Goal: Information Seeking & Learning: Learn about a topic

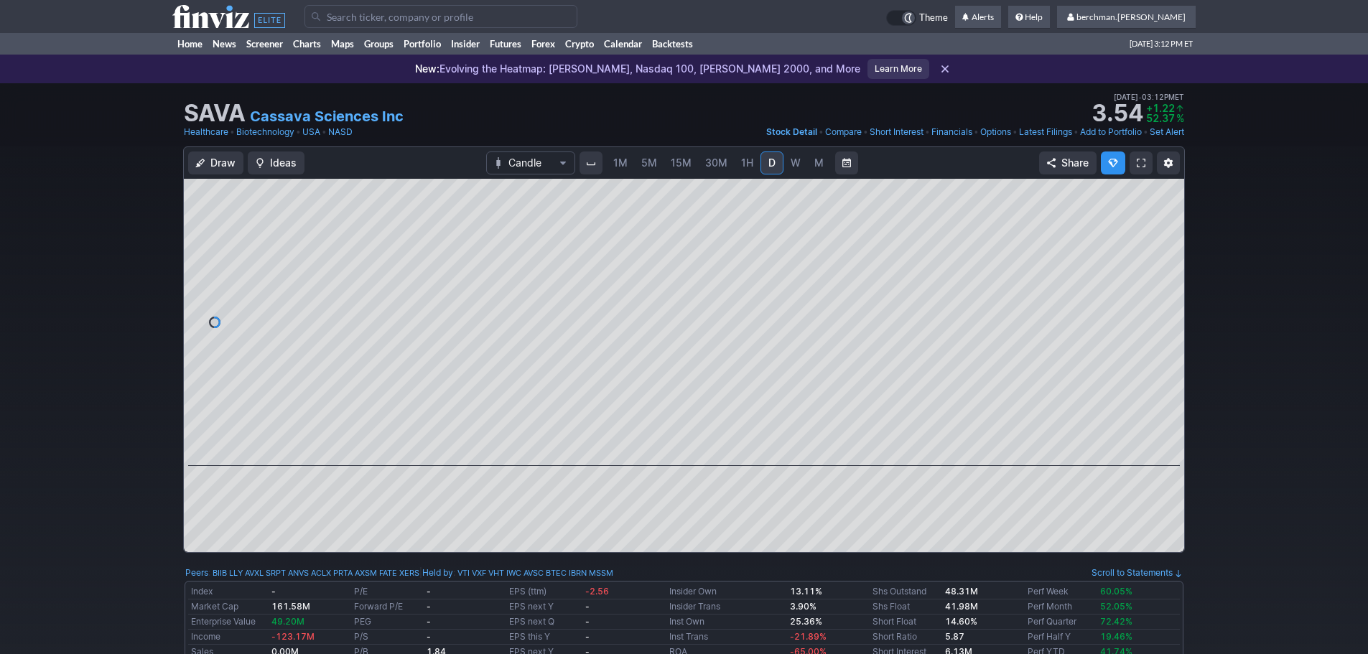
click at [651, 164] on span "5M" at bounding box center [649, 163] width 16 height 12
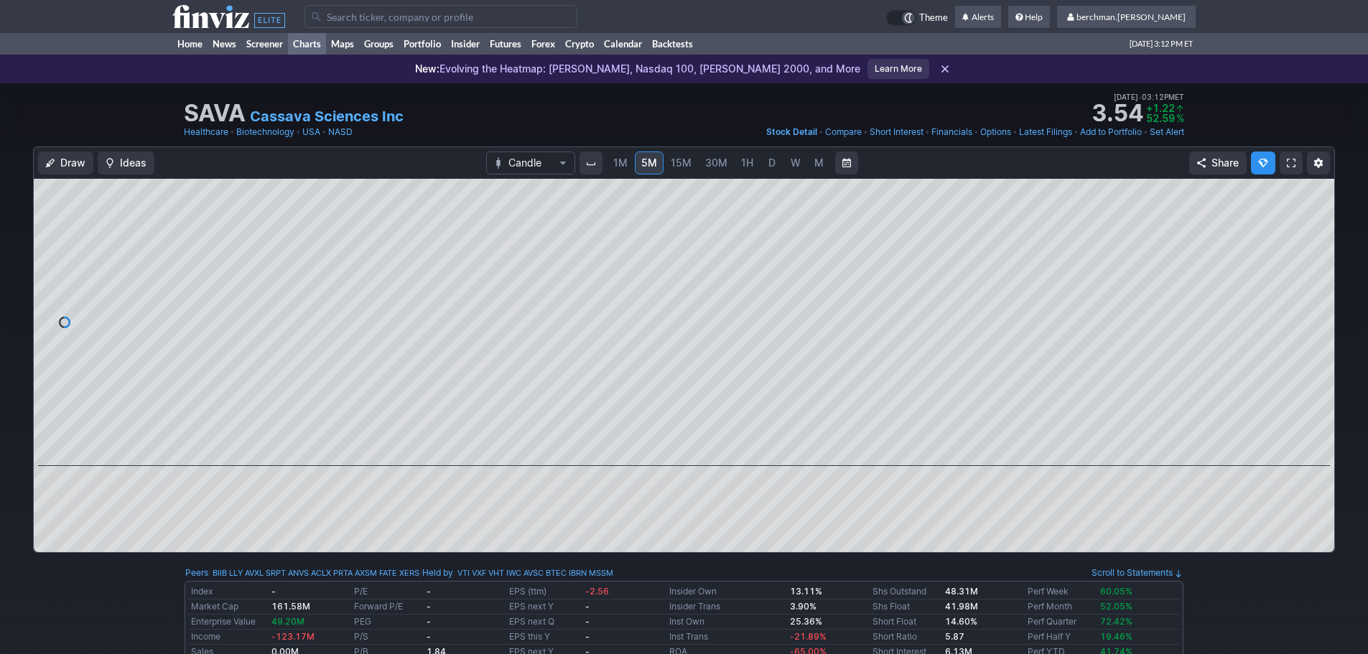
click at [305, 42] on link "Charts" at bounding box center [307, 44] width 38 height 22
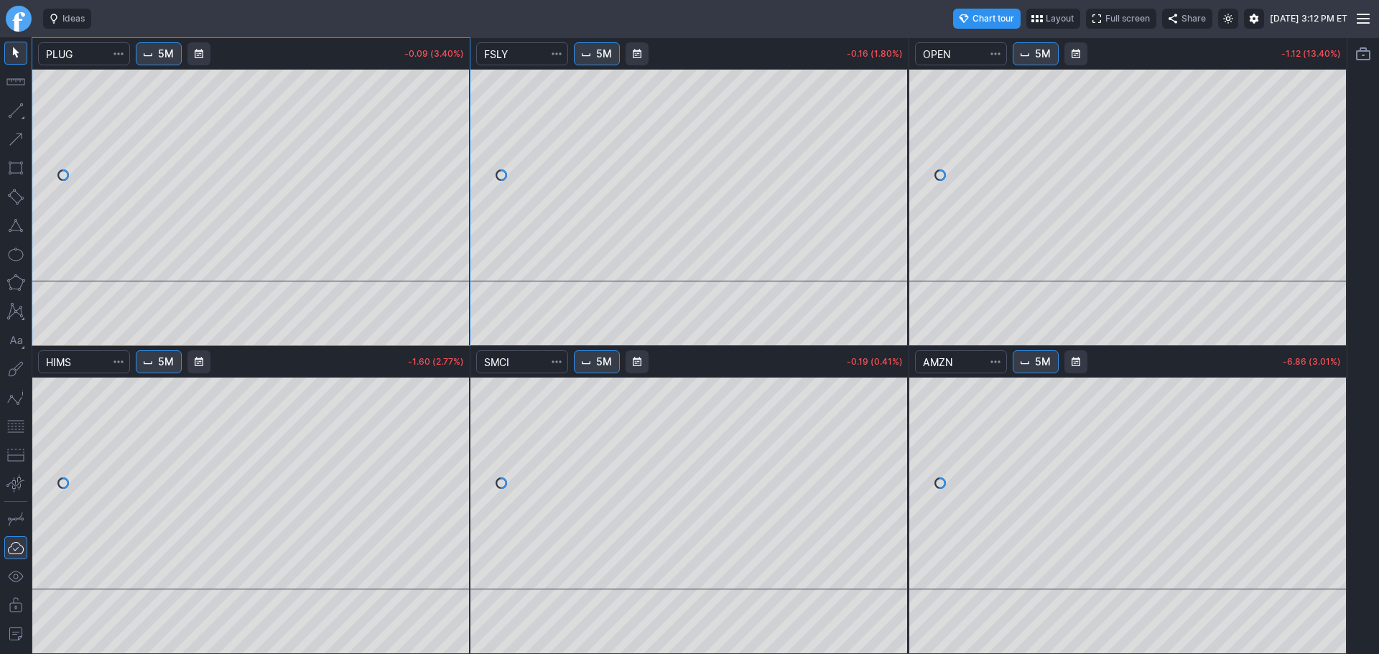
click at [23, 22] on link "Finviz.com" at bounding box center [19, 19] width 26 height 26
